Goal: Task Accomplishment & Management: Use online tool/utility

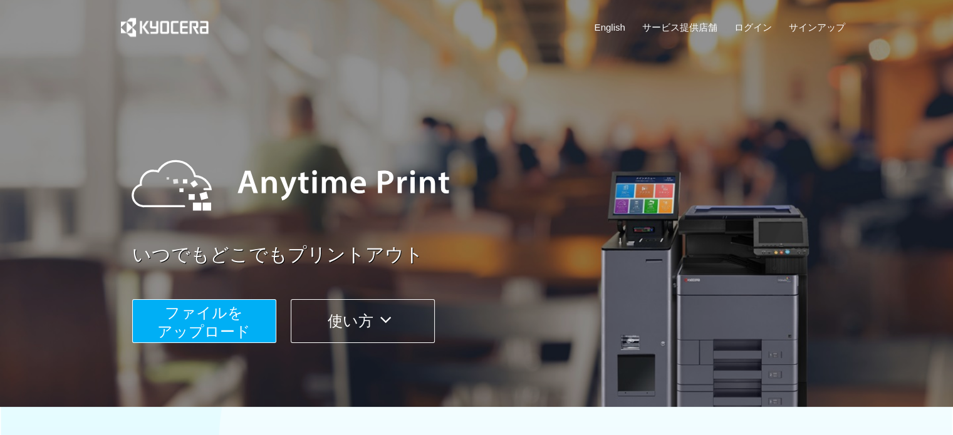
click at [241, 321] on span "ファイルを ​​アップロード" at bounding box center [203, 322] width 93 height 36
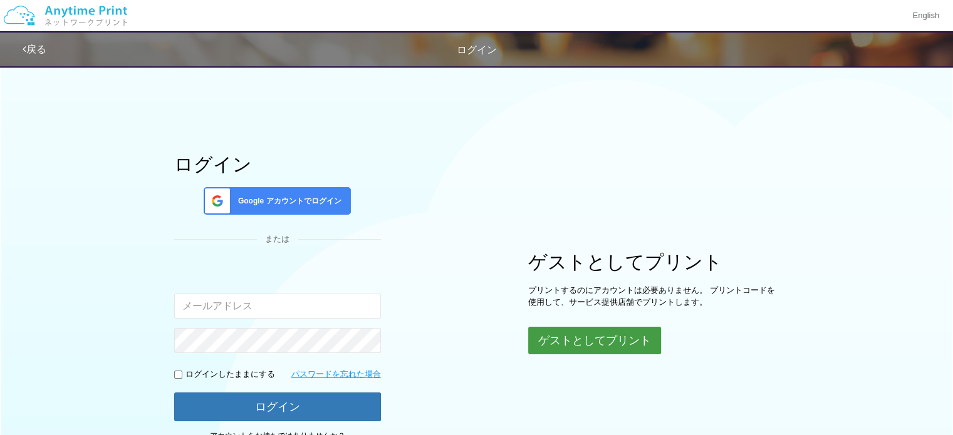
click at [586, 336] on button "ゲストとしてプリント" at bounding box center [594, 341] width 133 height 28
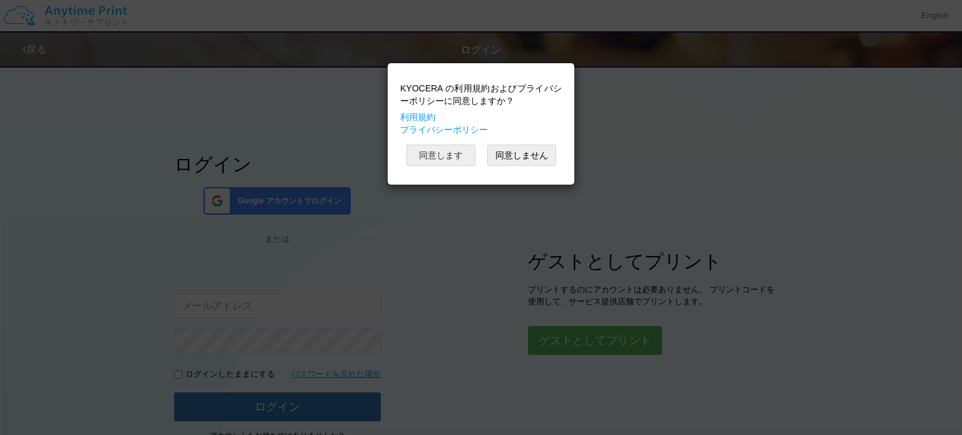
click at [447, 156] on button "同意します" at bounding box center [441, 155] width 69 height 21
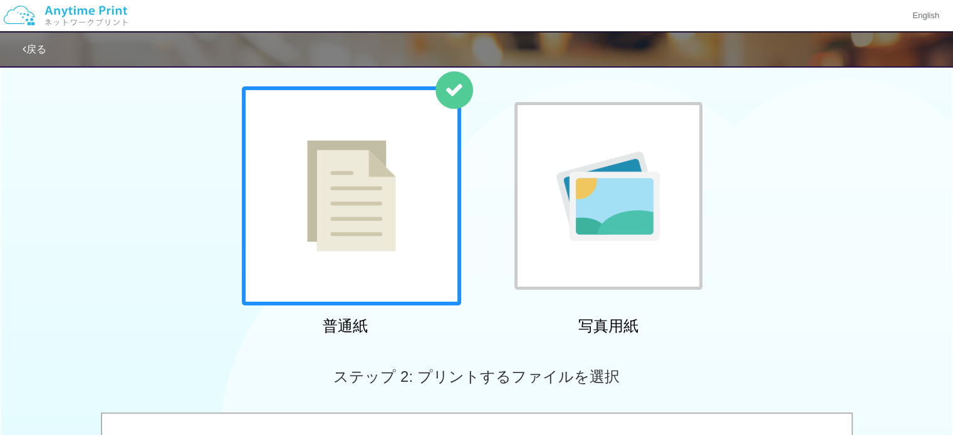
click at [382, 237] on img at bounding box center [351, 195] width 89 height 111
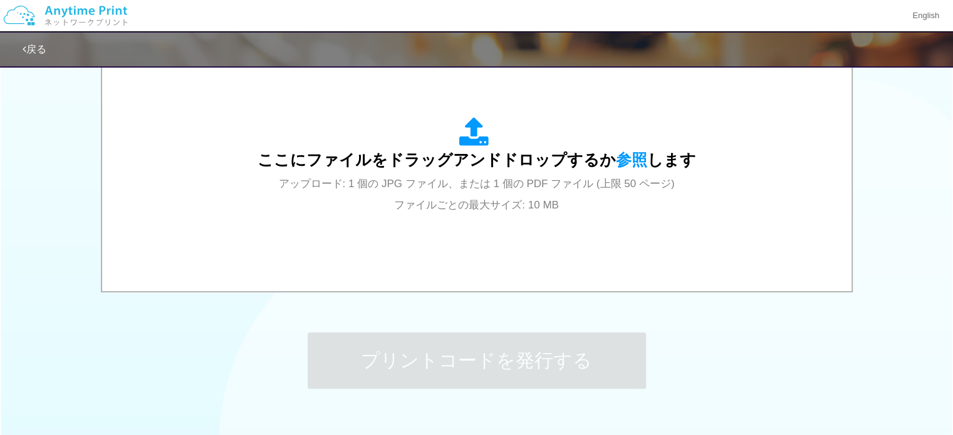
scroll to position [438, 0]
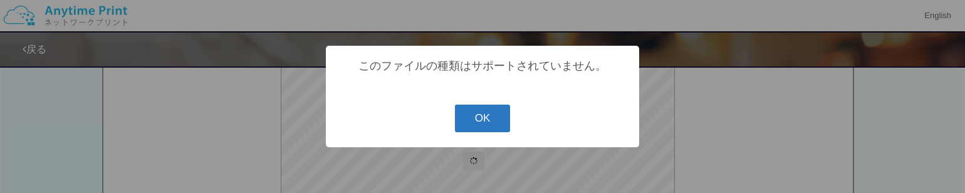
click at [482, 127] on button "OK" at bounding box center [483, 119] width 56 height 28
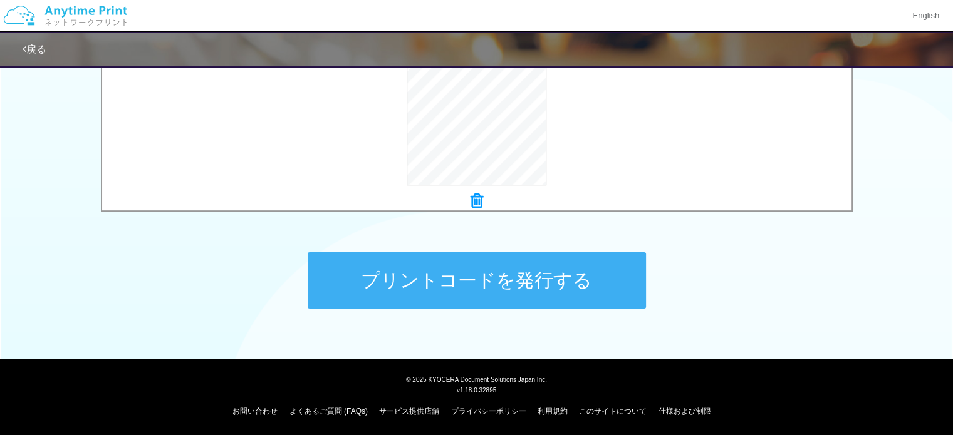
scroll to position [517, 0]
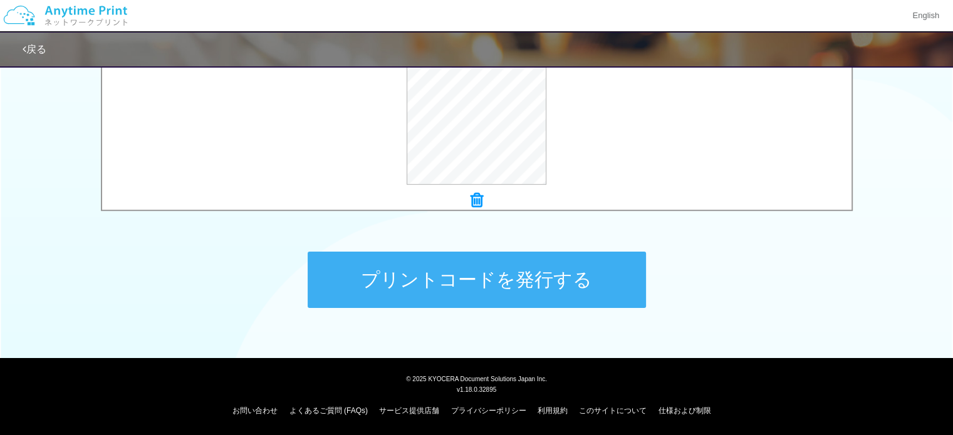
click at [539, 287] on button "プリントコードを発行する" at bounding box center [477, 280] width 338 height 56
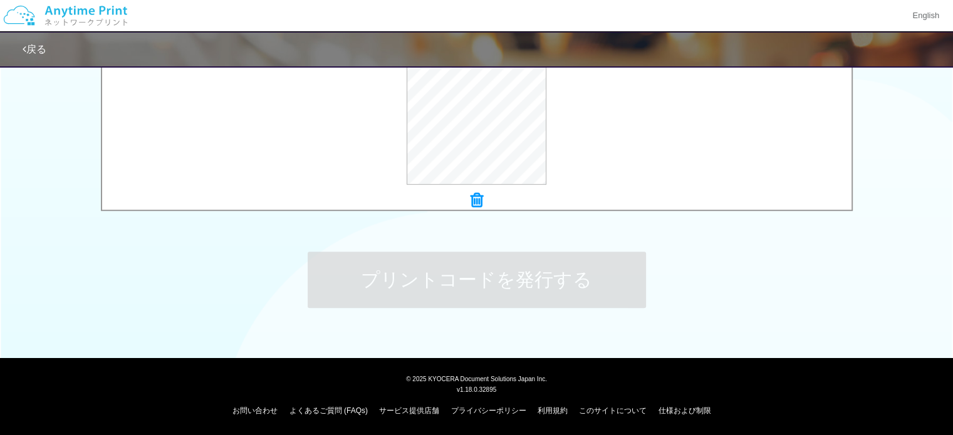
scroll to position [0, 0]
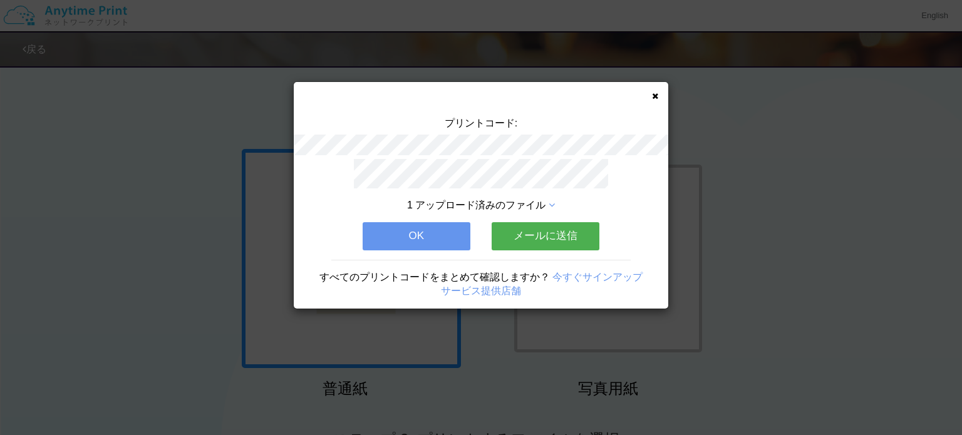
click at [452, 237] on button "OK" at bounding box center [417, 236] width 108 height 28
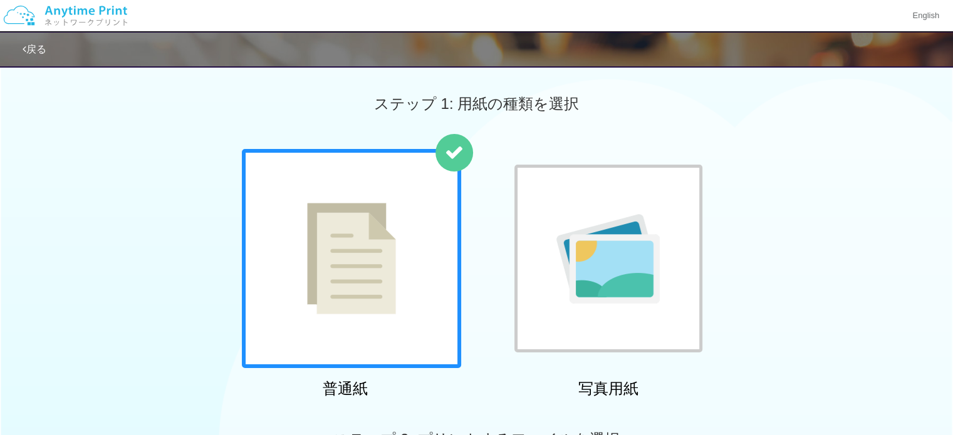
click at [785, 242] on div "普通紙 写真用紙" at bounding box center [476, 276] width 953 height 254
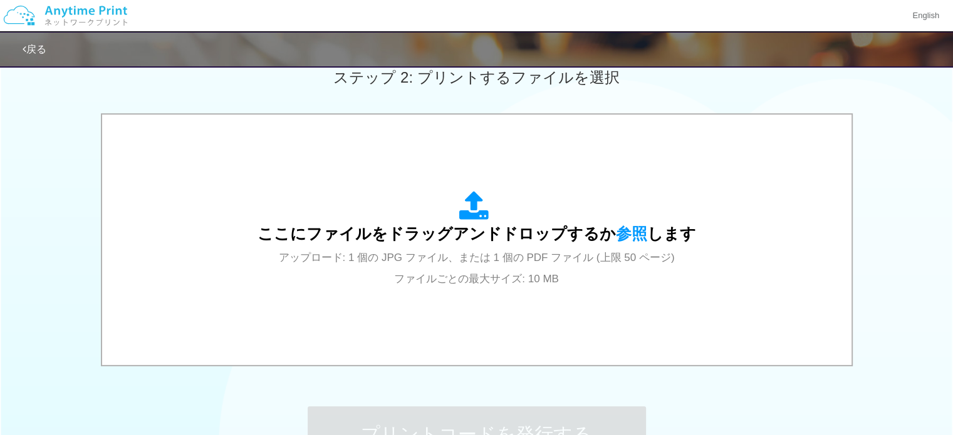
scroll to position [266, 0]
